Goal: Task Accomplishment & Management: Manage account settings

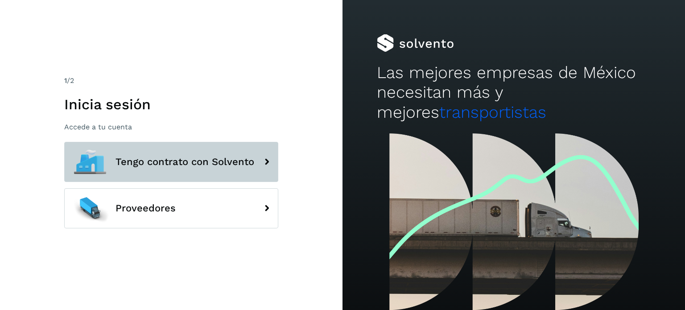
click at [163, 170] on button "Tengo contrato con Solvento" at bounding box center [171, 162] width 214 height 40
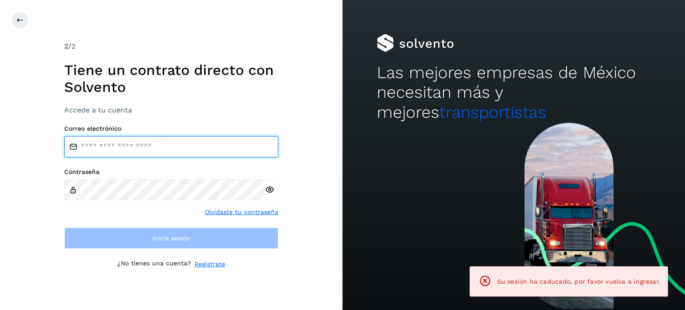
click at [159, 151] on input "email" at bounding box center [171, 146] width 214 height 21
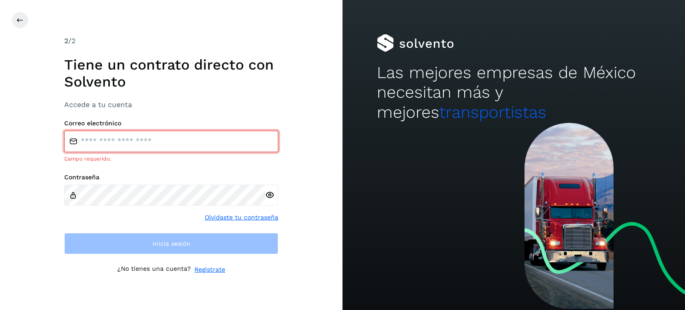
type input "**********"
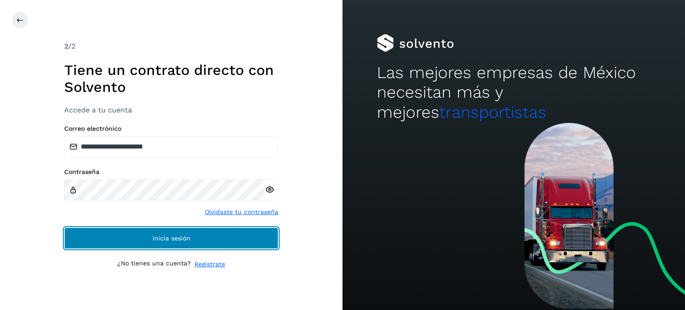
click at [137, 233] on button "Inicia sesión" at bounding box center [171, 237] width 214 height 21
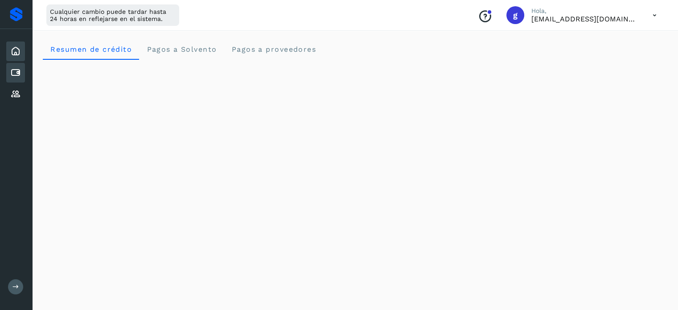
click at [12, 66] on div "Cuentas por pagar" at bounding box center [15, 73] width 19 height 20
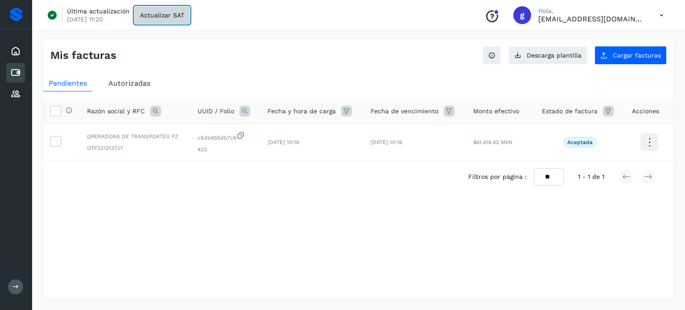
click at [157, 14] on span "Actualizar SAT" at bounding box center [162, 15] width 44 height 6
